Goal: Task Accomplishment & Management: Complete application form

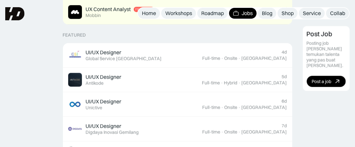
scroll to position [230, 0]
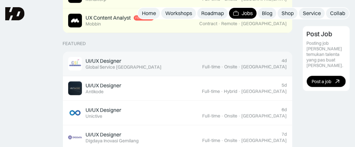
click at [154, 60] on div "UI/UX Designer Featured Global Service [GEOGRAPHIC_DATA]" at bounding box center [135, 64] width 134 height 14
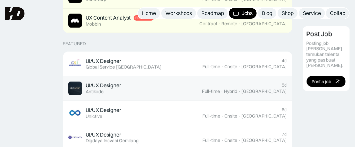
click at [152, 96] on link "UI/UX Designer Featured Antikode 5d Full-time · Hybrid · Tangerang" at bounding box center [178, 88] width 230 height 25
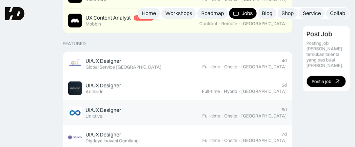
click at [203, 115] on div "UI/UX Designer Featured Unictive" at bounding box center [135, 113] width 134 height 14
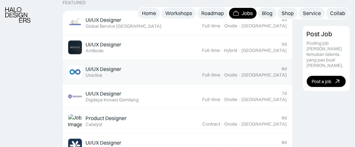
scroll to position [295, 0]
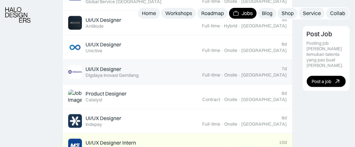
click at [182, 75] on div "UI/UX Designer Featured Digdaya Inovasi Gemilang" at bounding box center [135, 72] width 134 height 14
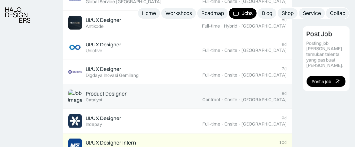
click at [188, 87] on link "Product Designer Featured Catalyst 8d Contract · Onsite · Jakarta" at bounding box center [178, 97] width 230 height 25
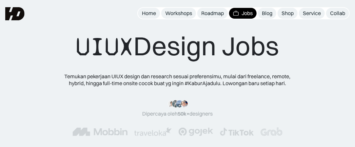
scroll to position [0, 0]
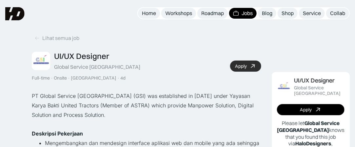
click at [261, 66] on link "Apply" at bounding box center [245, 66] width 31 height 11
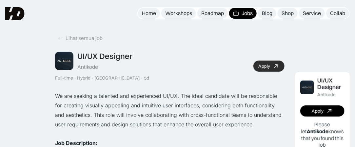
click at [281, 67] on icon at bounding box center [277, 67] width 10 height 10
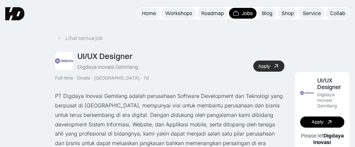
click at [270, 69] on div "Apply" at bounding box center [264, 67] width 12 height 6
